Goal: Transaction & Acquisition: Purchase product/service

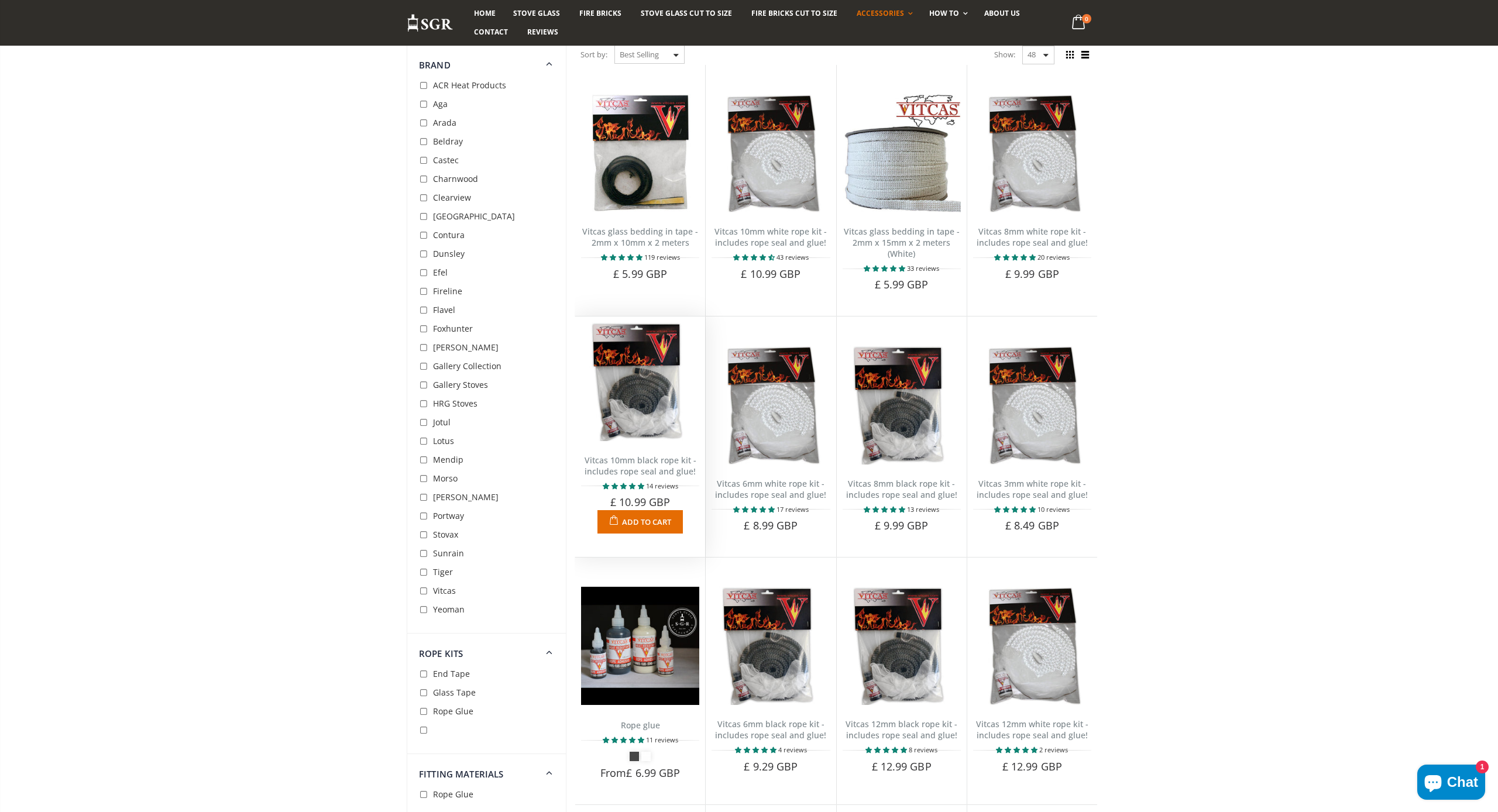
scroll to position [93, 0]
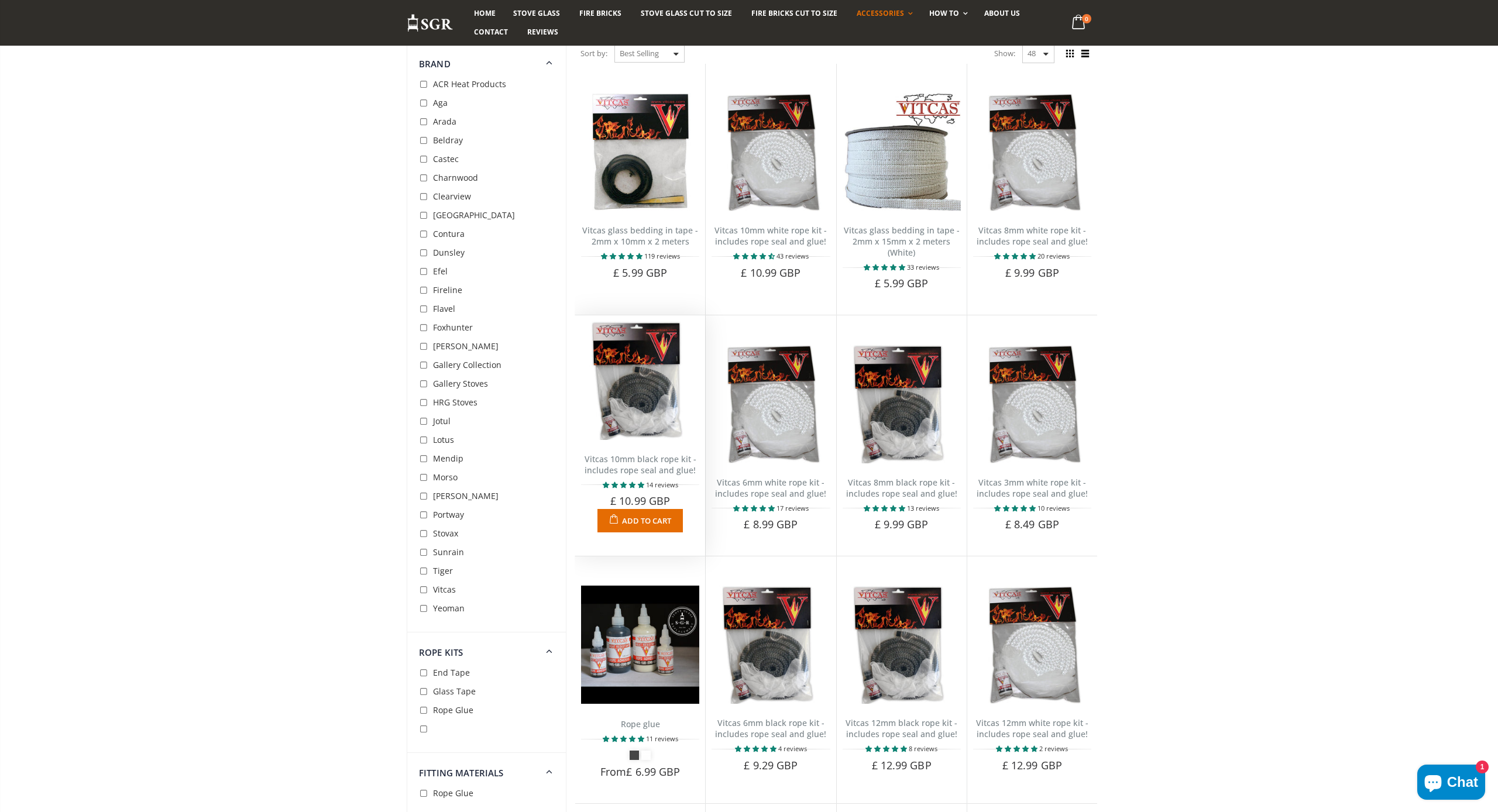
click at [634, 430] on img at bounding box center [640, 380] width 118 height 118
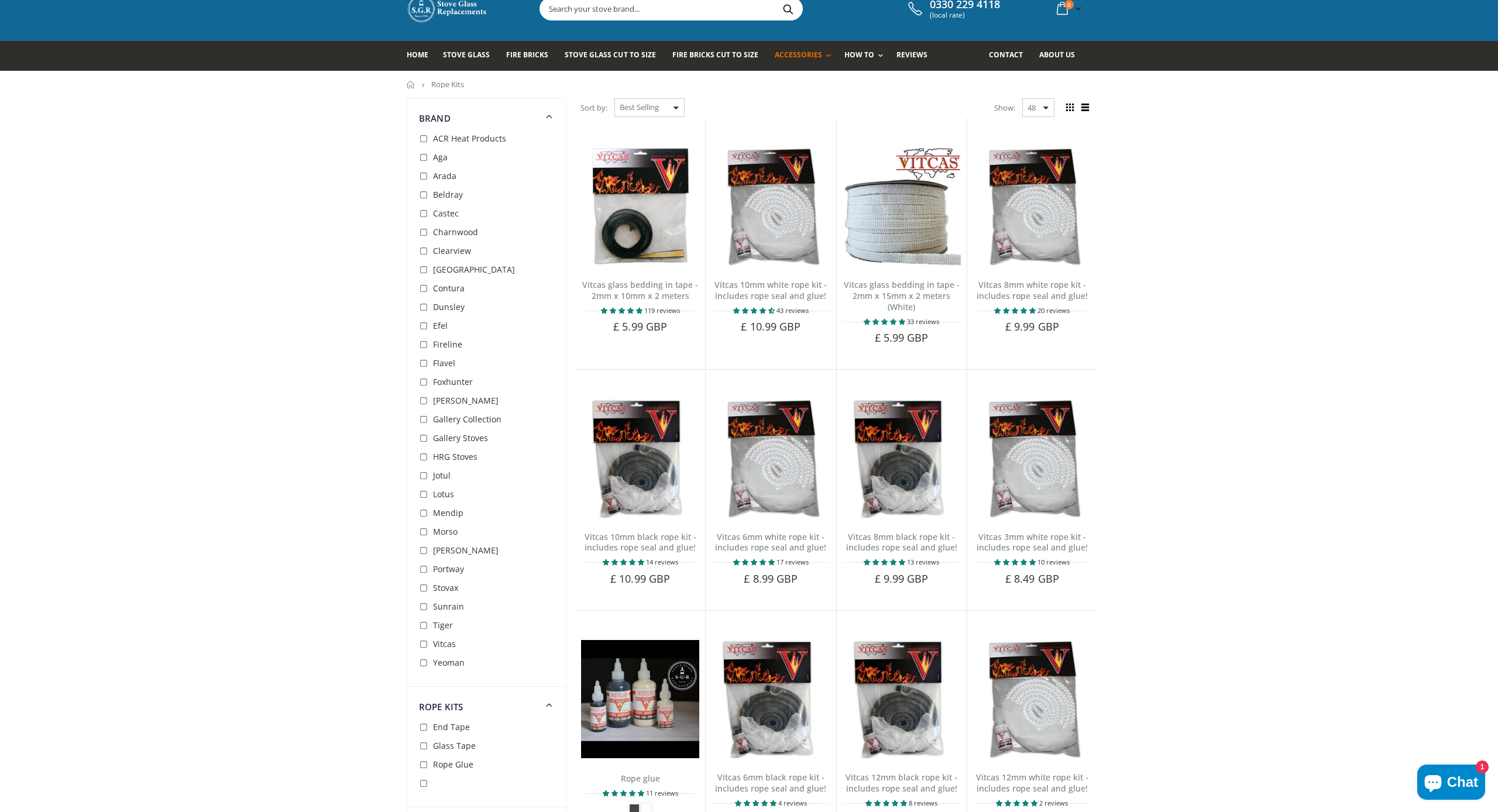
scroll to position [40, 0]
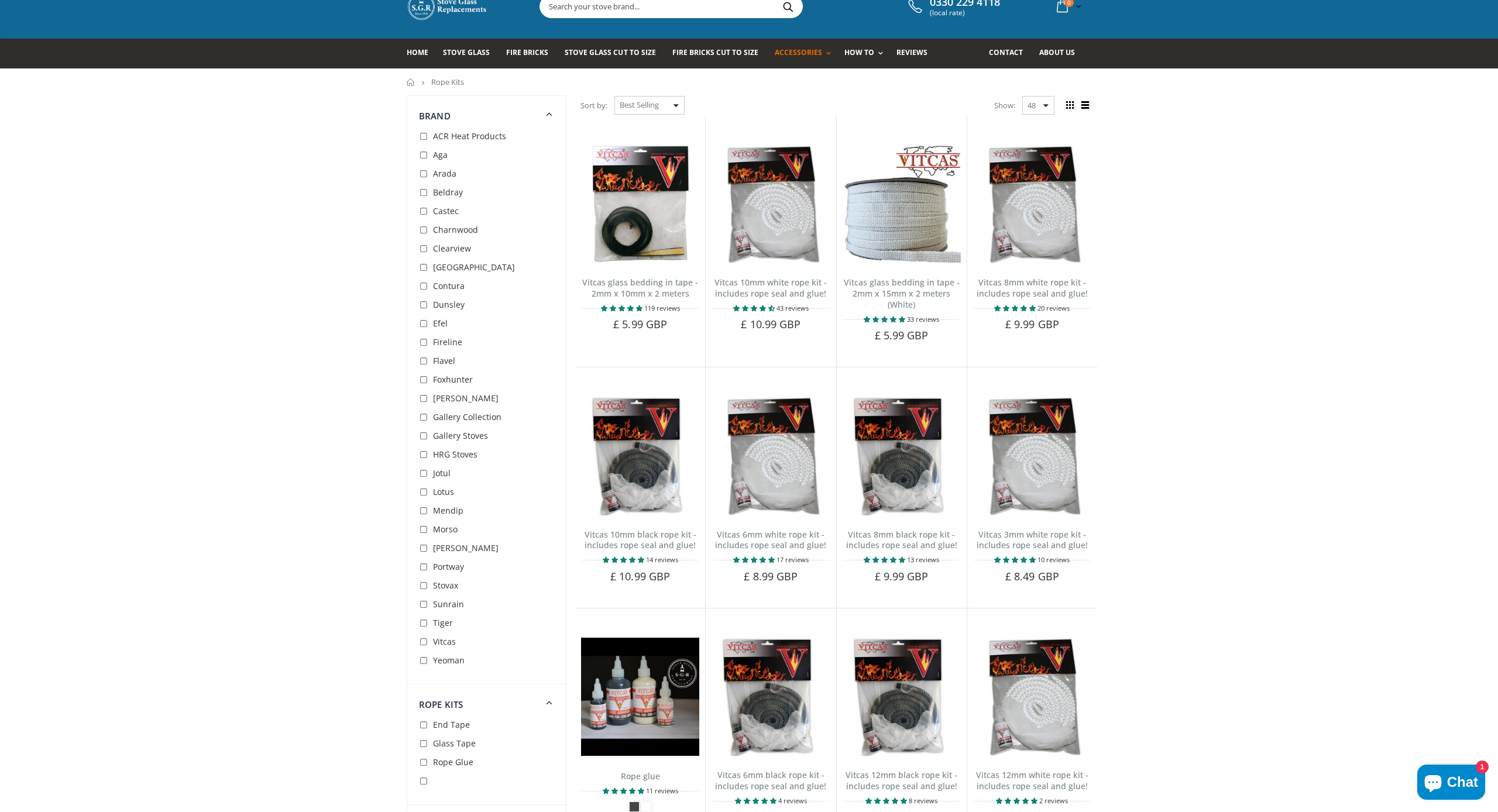
click at [423, 509] on input "checkbox" at bounding box center [425, 511] width 12 height 12
checkbox input "true"
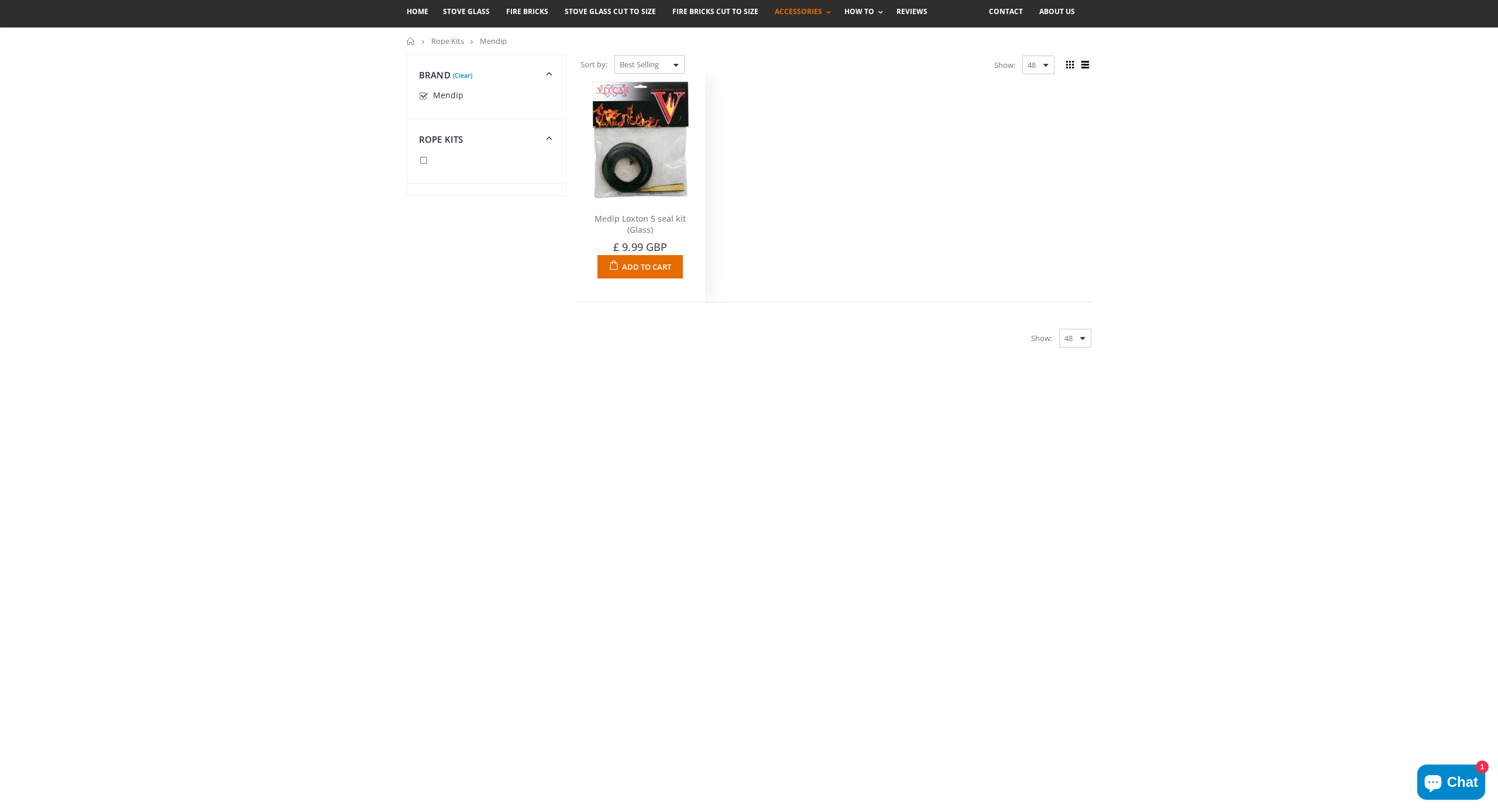
scroll to position [80, 1]
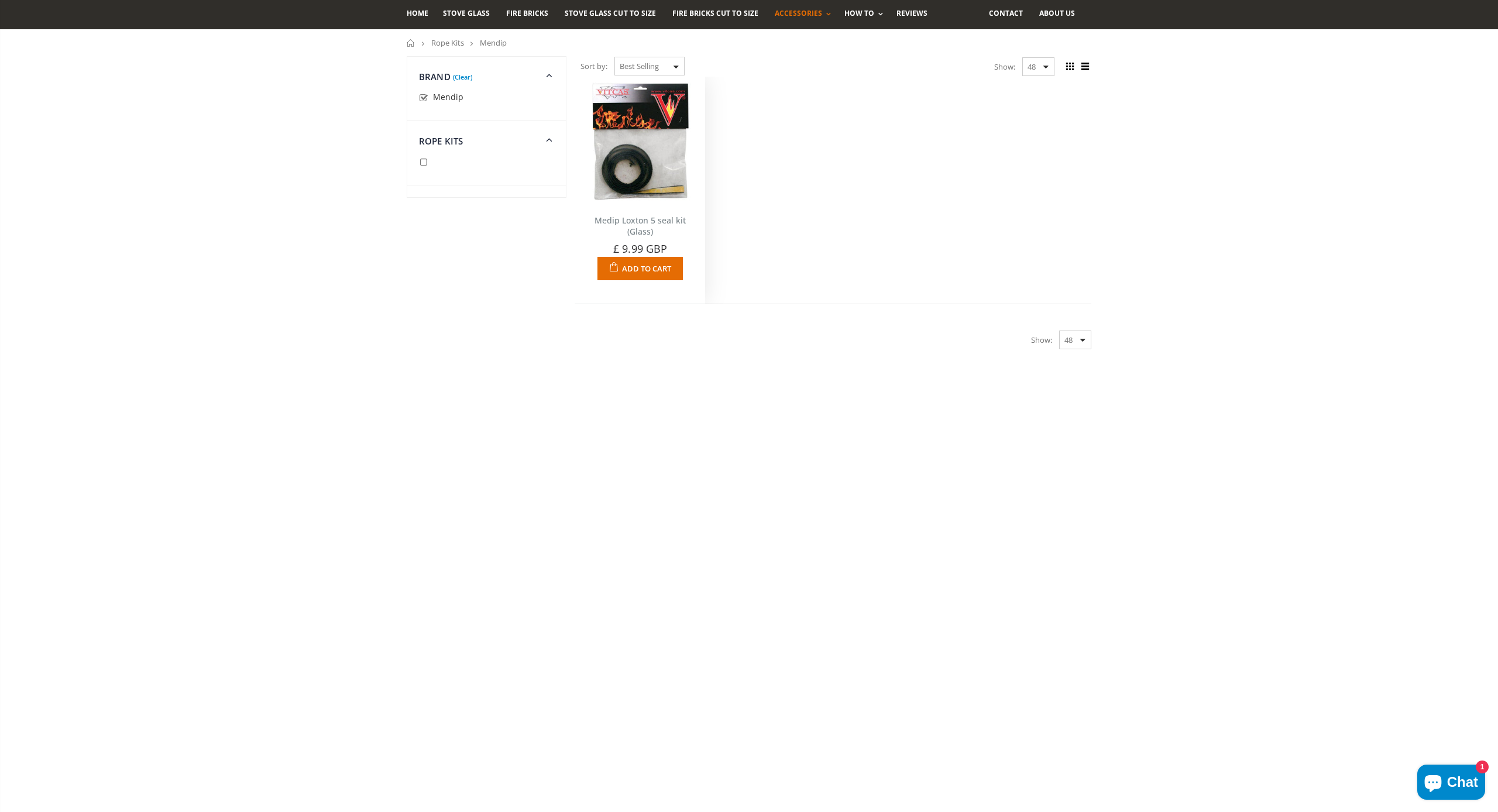
click at [631, 175] on img at bounding box center [640, 142] width 118 height 118
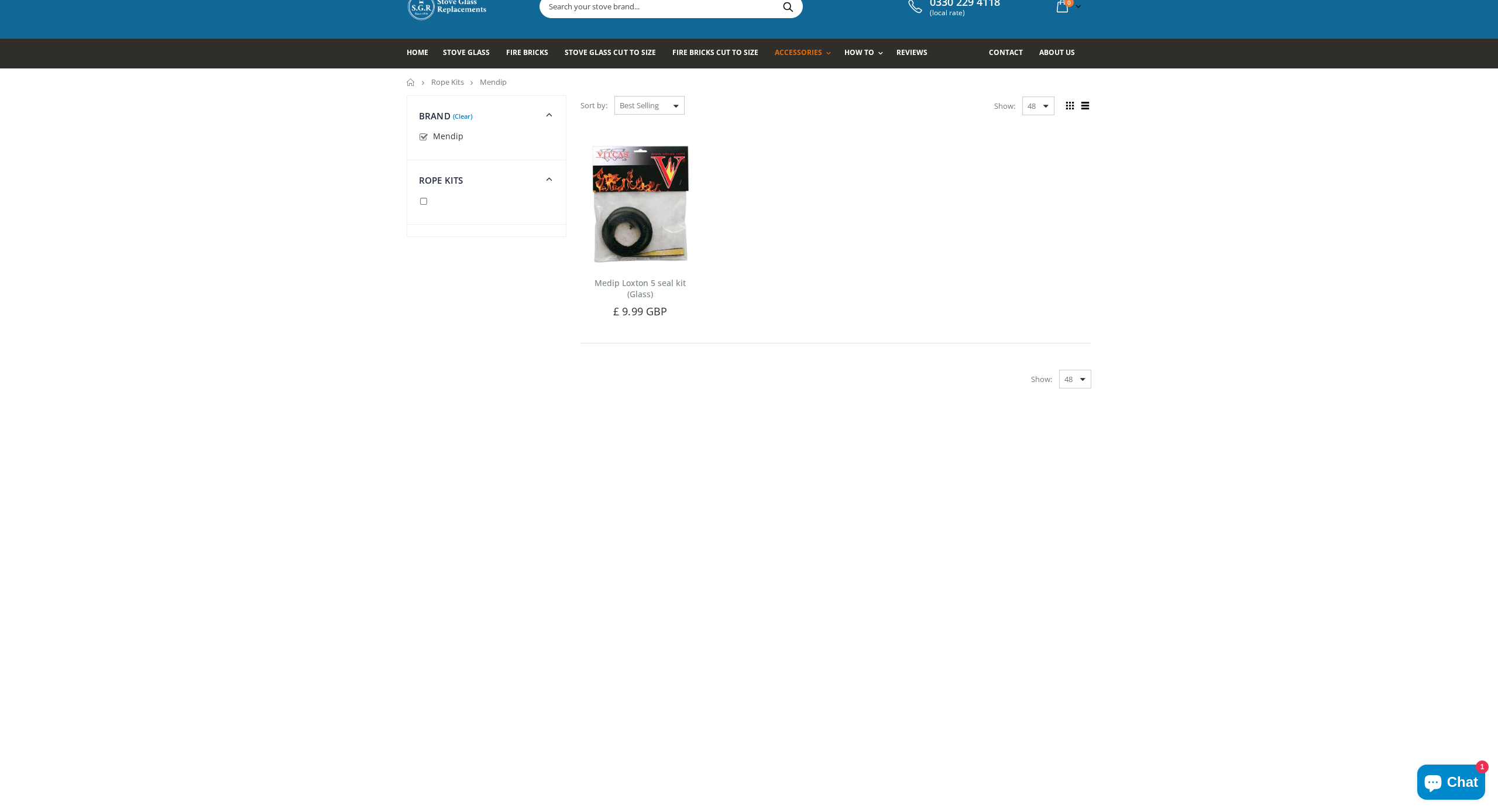
click at [551, 117] on icon at bounding box center [549, 114] width 14 height 14
click at [464, 116] on link "(Clear)" at bounding box center [462, 116] width 19 height 3
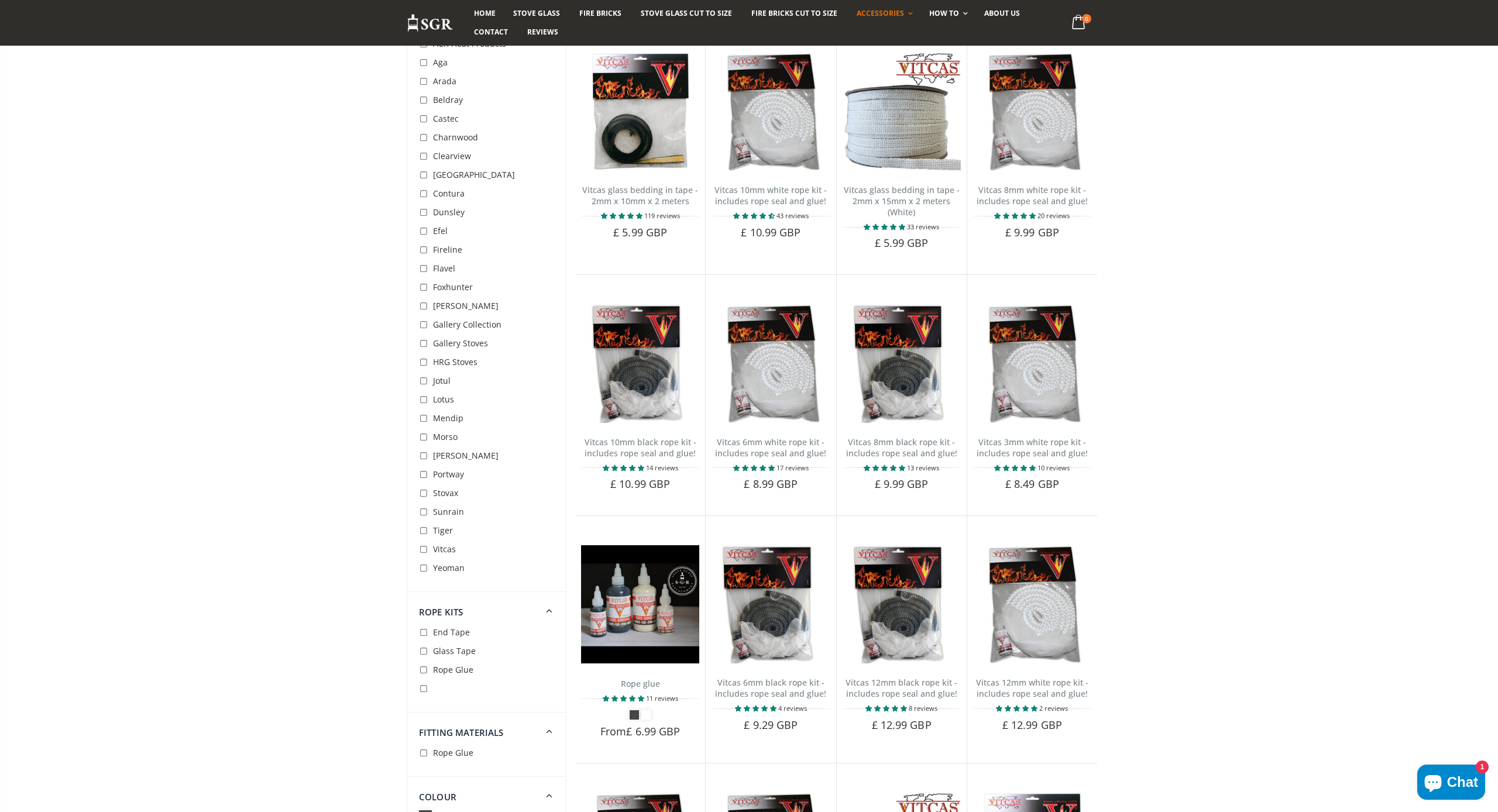
scroll to position [135, 0]
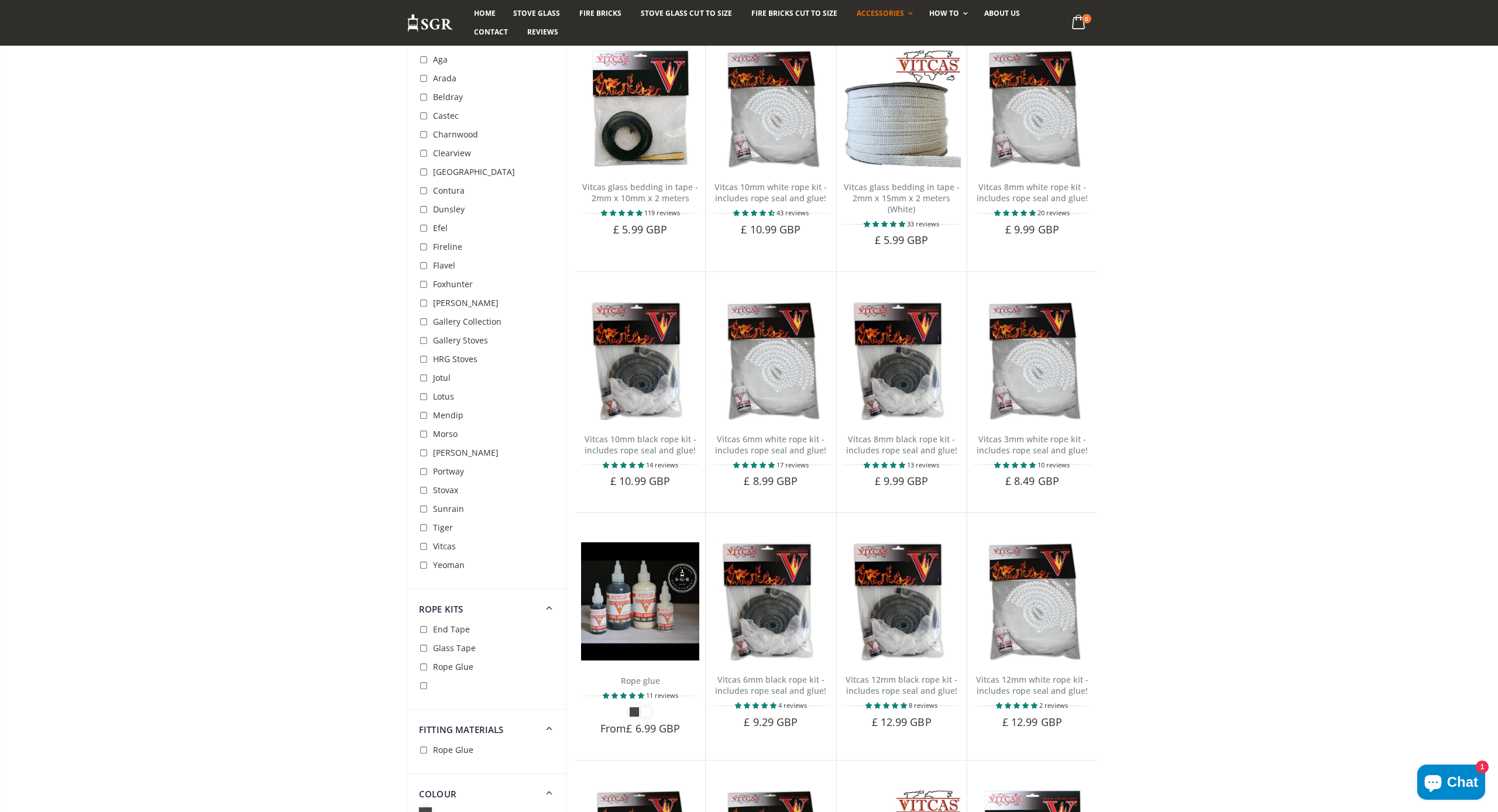
click at [428, 416] on input "checkbox" at bounding box center [425, 416] width 12 height 12
checkbox input "true"
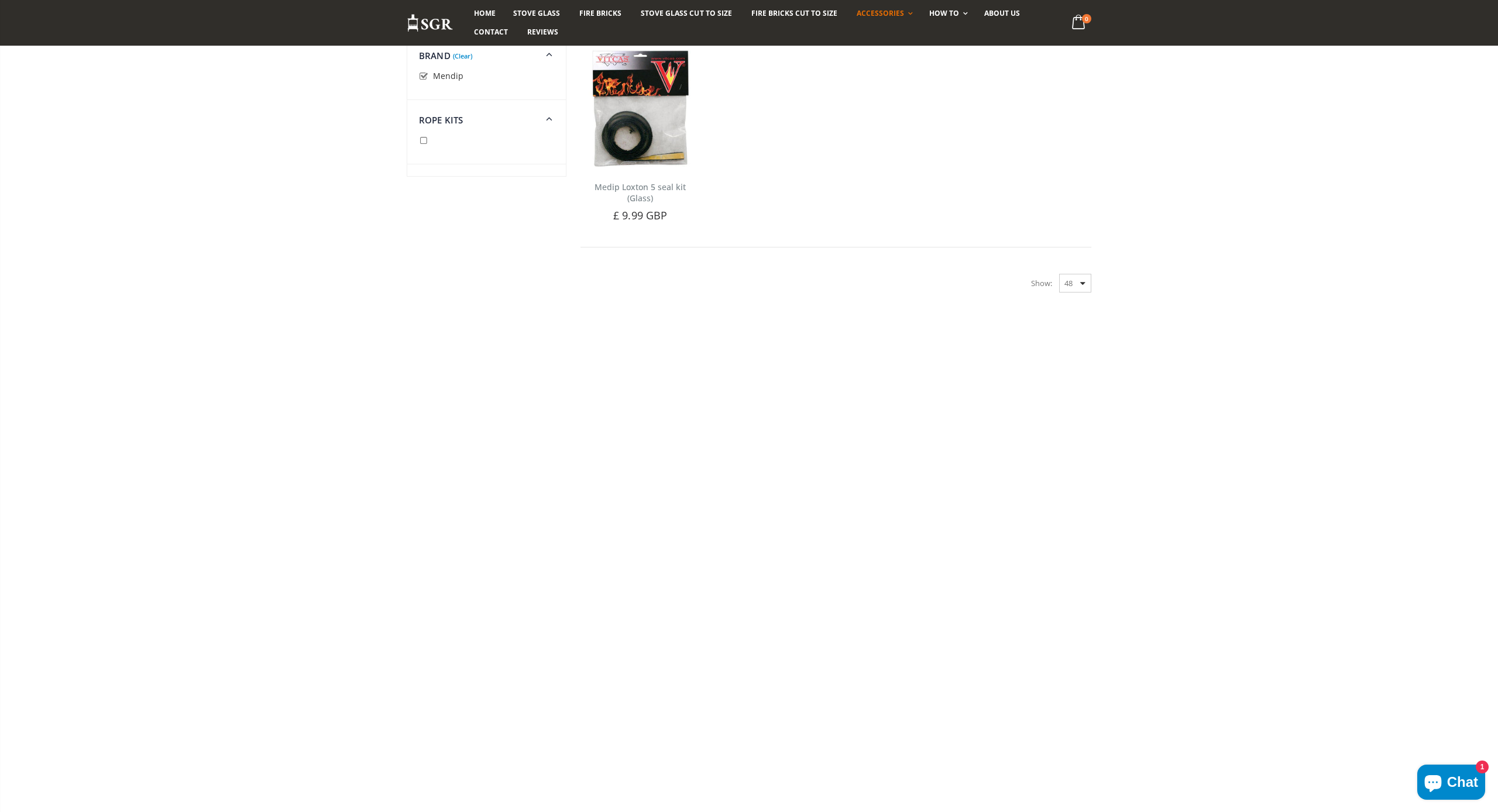
scroll to position [135, 0]
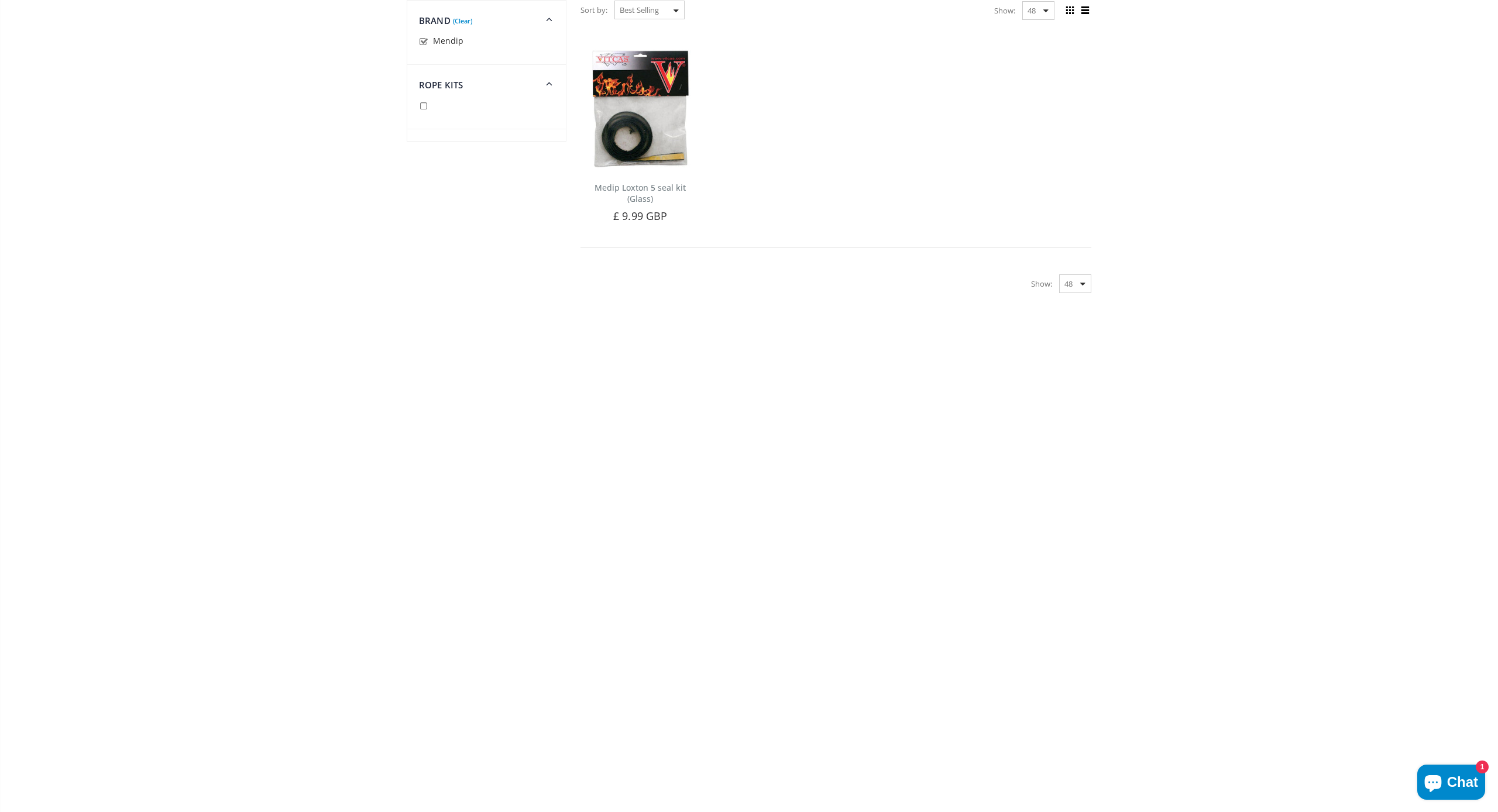
scroll to position [40, 0]
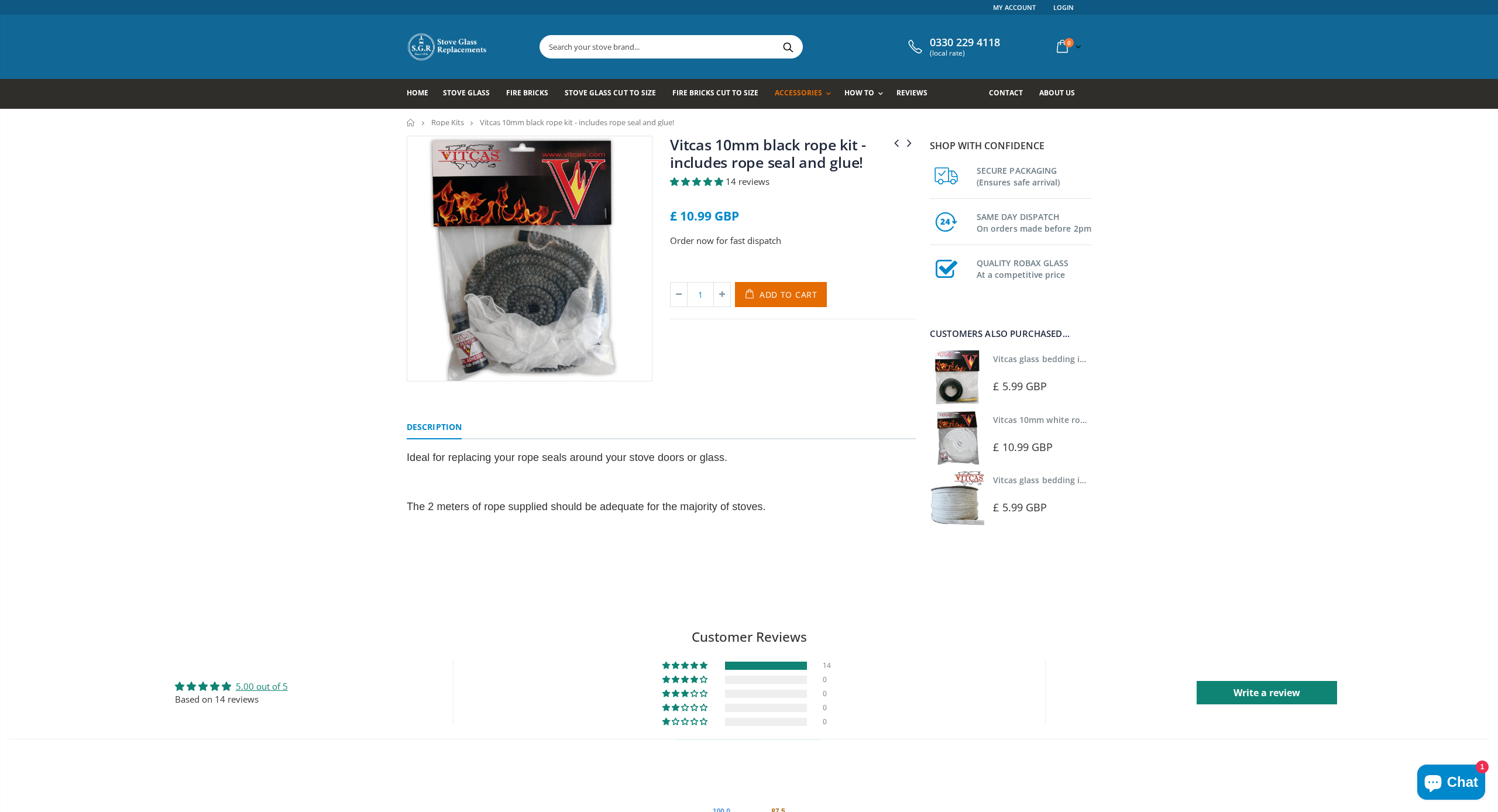
click at [521, 213] on img at bounding box center [530, 258] width 245 height 245
click at [449, 426] on link "Description" at bounding box center [434, 427] width 55 height 24
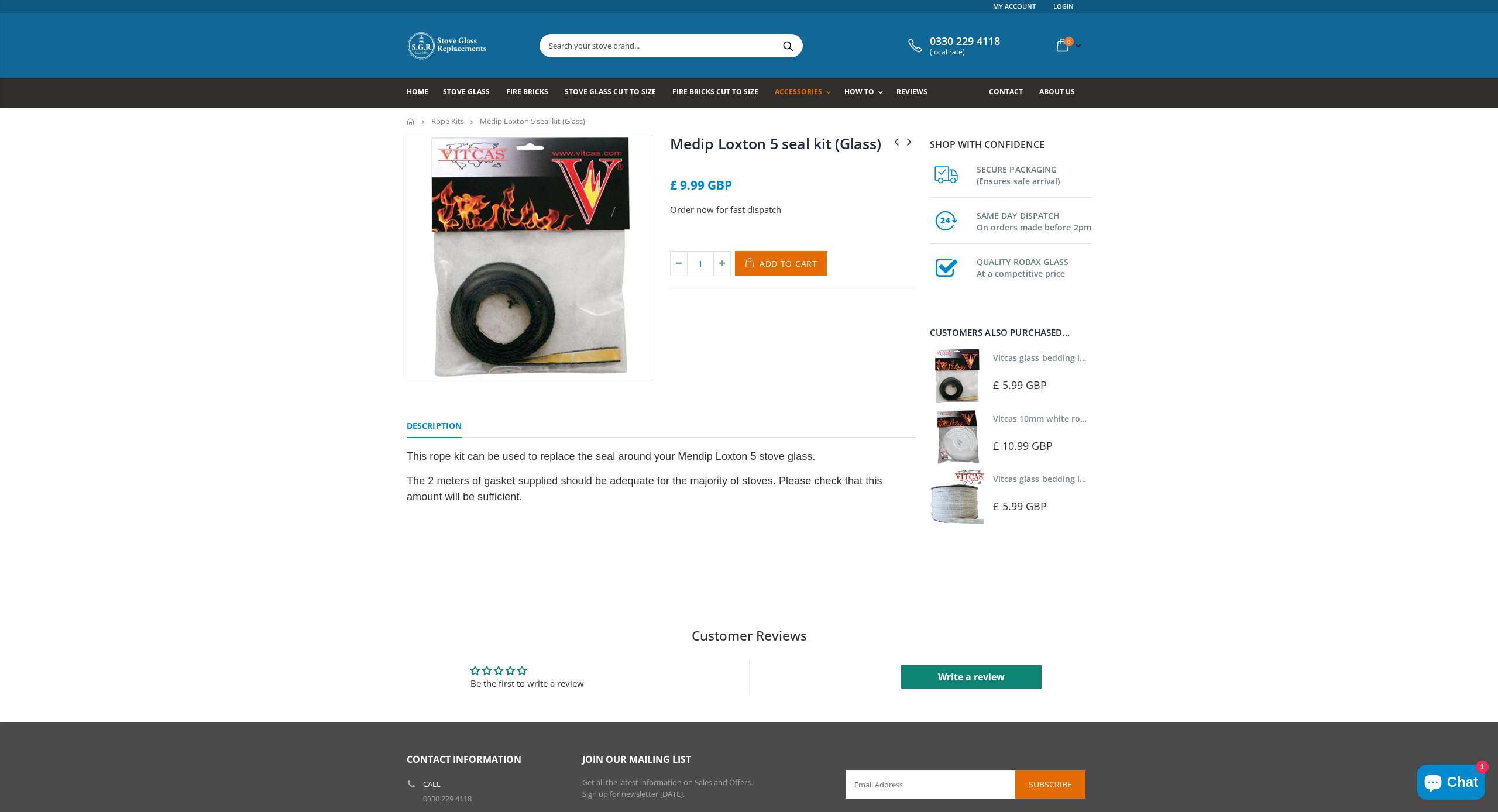
scroll to position [1, 0]
